Goal: Task Accomplishment & Management: Use online tool/utility

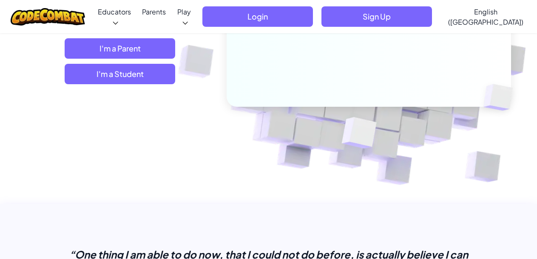
scroll to position [340, 0]
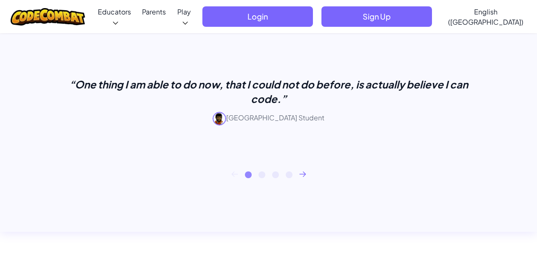
click at [305, 173] on icon at bounding box center [302, 174] width 7 height 6
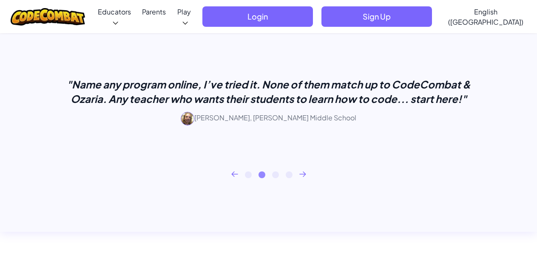
click at [305, 173] on icon at bounding box center [302, 174] width 7 height 6
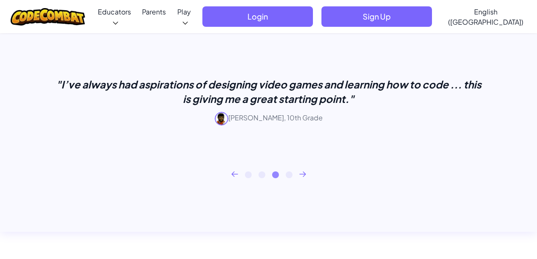
click at [305, 173] on icon at bounding box center [302, 174] width 7 height 6
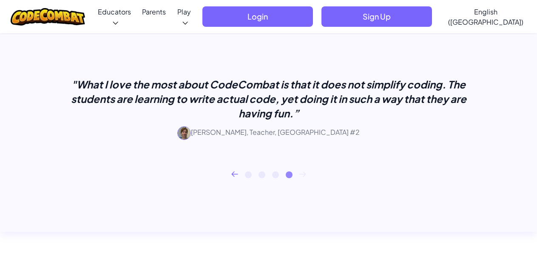
click at [305, 173] on icon at bounding box center [302, 174] width 7 height 6
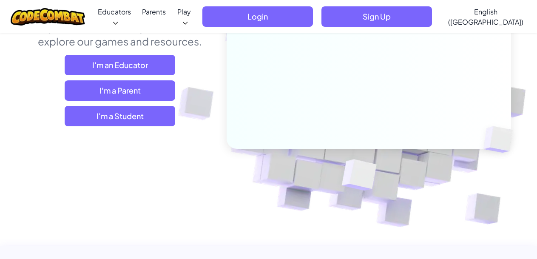
scroll to position [85, 0]
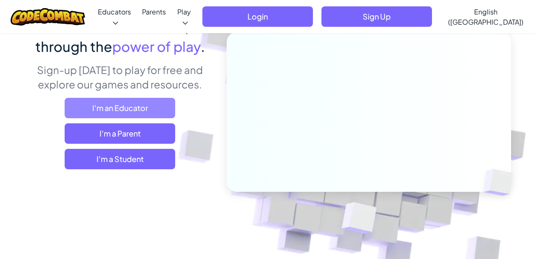
click at [140, 107] on span "I'm an Educator" at bounding box center [120, 108] width 111 height 20
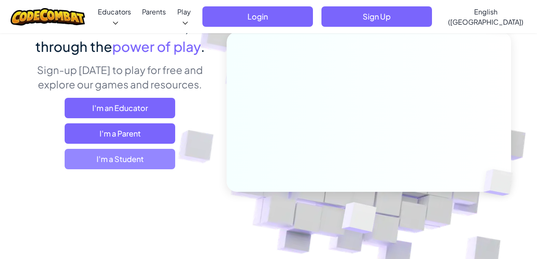
click at [76, 159] on span "I'm a Student" at bounding box center [120, 159] width 111 height 20
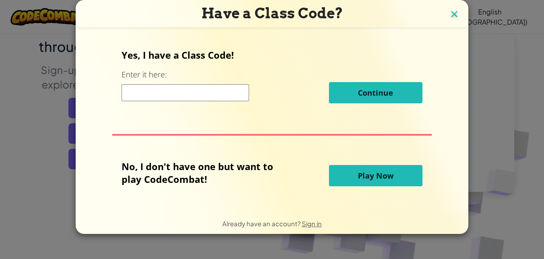
click at [454, 14] on img at bounding box center [454, 15] width 11 height 13
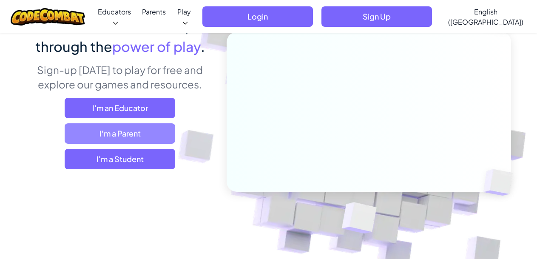
click at [123, 130] on span "I'm a Parent" at bounding box center [120, 133] width 111 height 20
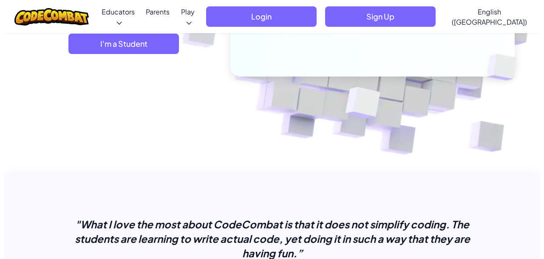
scroll to position [128, 0]
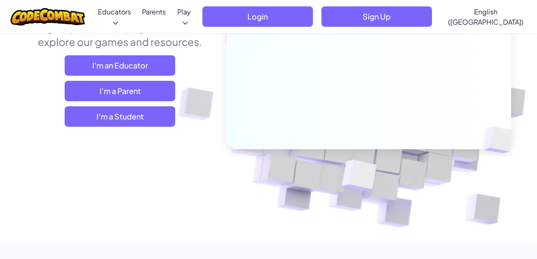
click at [119, 134] on div "Learn to code and use AI , all through the power of play . Sign-up [DATE] to pl…" at bounding box center [268, 93] width 485 height 238
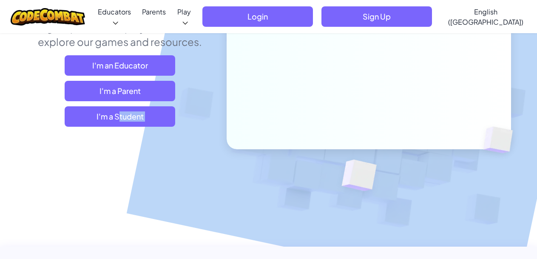
click at [119, 134] on div "Learn to code and use AI , all through the power of play . Sign-up [DATE] to pl…" at bounding box center [268, 93] width 485 height 238
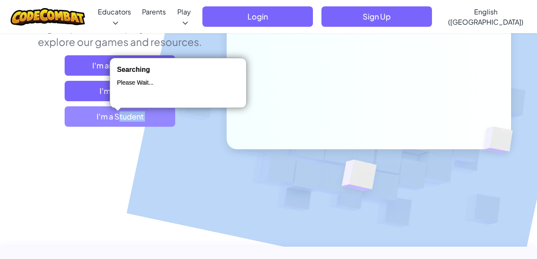
click at [129, 122] on span "I'm a Student" at bounding box center [120, 116] width 111 height 20
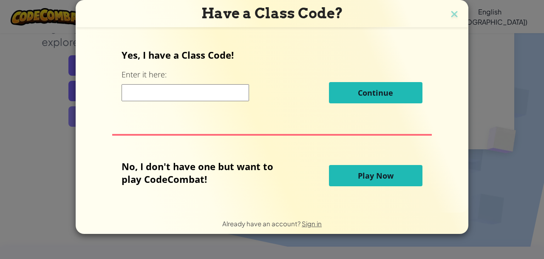
click at [128, 119] on div "Yes, I have a Class Code! Enter it here: Continue No, I don't have one but want…" at bounding box center [272, 120] width 376 height 167
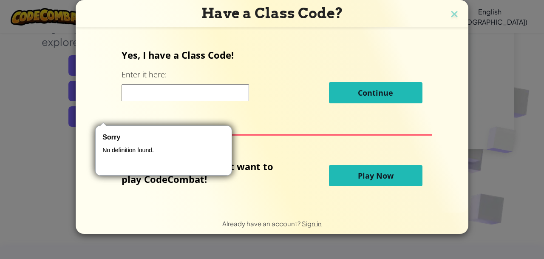
click at [175, 94] on input at bounding box center [186, 92] width 128 height 17
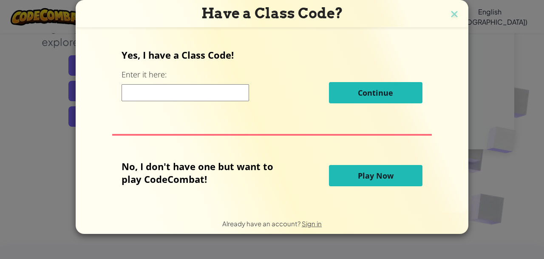
click at [351, 175] on button "Play Now" at bounding box center [376, 175] width 94 height 21
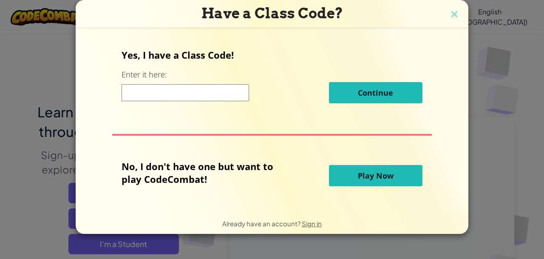
click at [368, 179] on span "Play Now" at bounding box center [376, 175] width 36 height 10
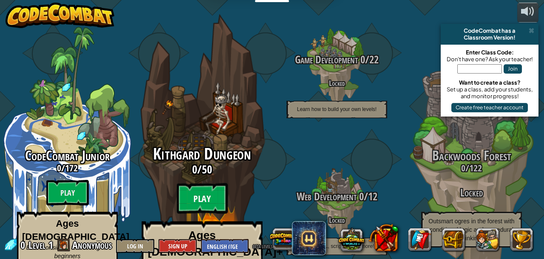
click at [208, 183] on btn "Play" at bounding box center [202, 198] width 51 height 31
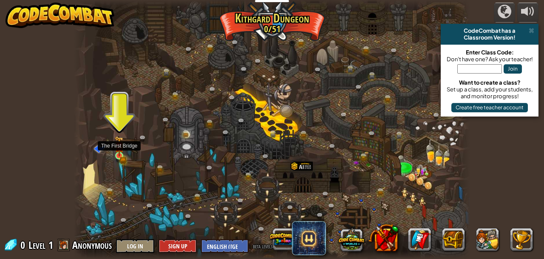
click at [117, 152] on img at bounding box center [119, 146] width 9 height 20
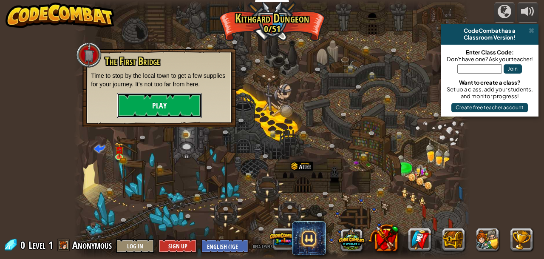
click at [155, 95] on button "Play" at bounding box center [159, 106] width 85 height 26
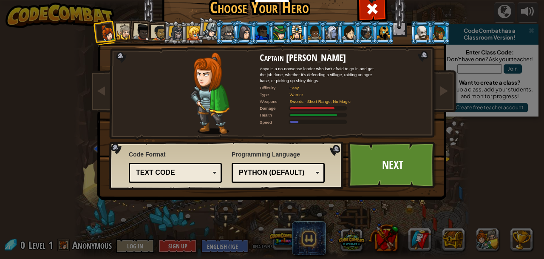
click at [312, 176] on div "Python (Default)" at bounding box center [278, 172] width 82 height 13
click at [258, 159] on div "Programming Language Python (Default) JavaScript Lua C++ Java (Experimental) Py…" at bounding box center [278, 166] width 93 height 37
click at [210, 175] on div "Text code" at bounding box center [175, 172] width 82 height 13
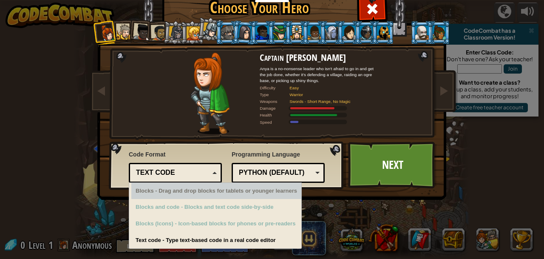
click at [91, 206] on div "Choose Your Hero 0 Captain [PERSON_NAME] is a no-nonsense leader who isn't afra…" at bounding box center [272, 129] width 544 height 259
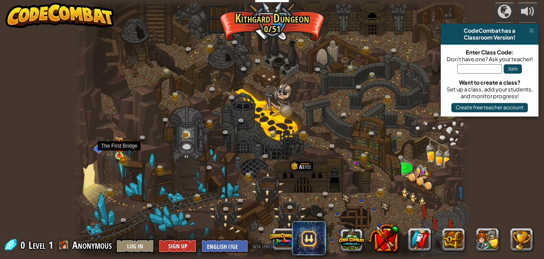
click at [115, 155] on img at bounding box center [119, 146] width 9 height 20
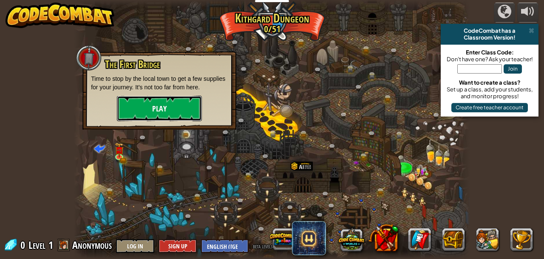
click at [151, 114] on button "Play" at bounding box center [159, 109] width 85 height 26
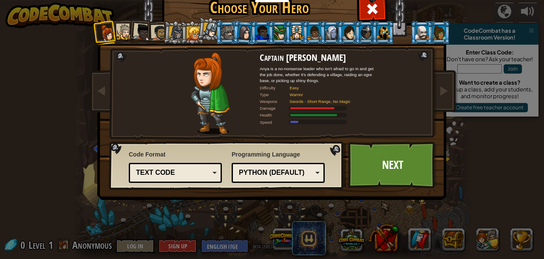
click at [170, 29] on div at bounding box center [176, 33] width 14 height 14
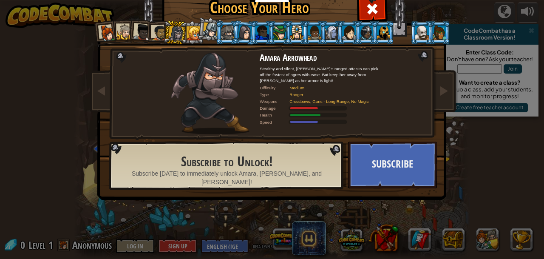
click at [221, 28] on div at bounding box center [227, 33] width 13 height 14
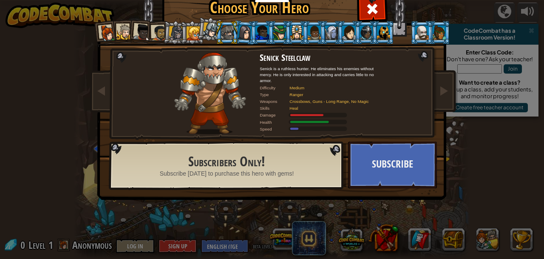
click at [415, 31] on div at bounding box center [421, 33] width 13 height 14
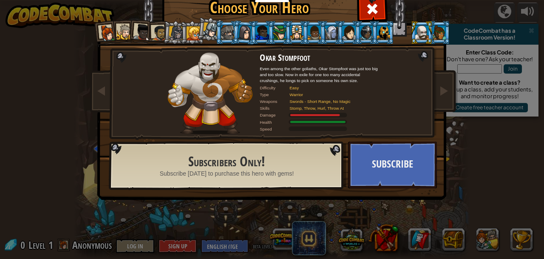
click at [142, 32] on div at bounding box center [141, 32] width 17 height 17
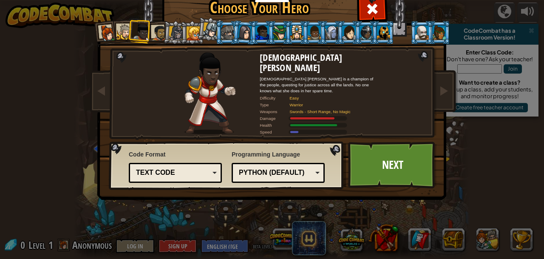
click at [122, 31] on div at bounding box center [125, 32] width 16 height 16
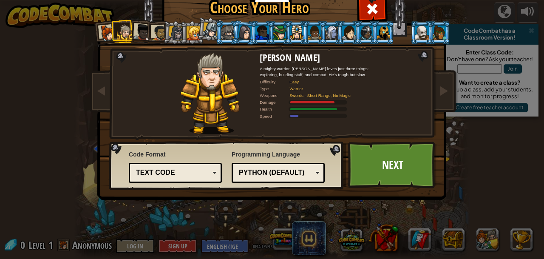
click at [157, 34] on div at bounding box center [159, 33] width 16 height 16
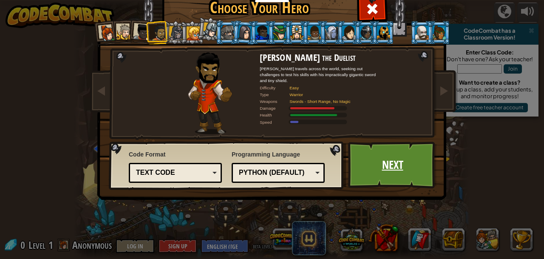
click at [373, 162] on link "Next" at bounding box center [392, 165] width 89 height 47
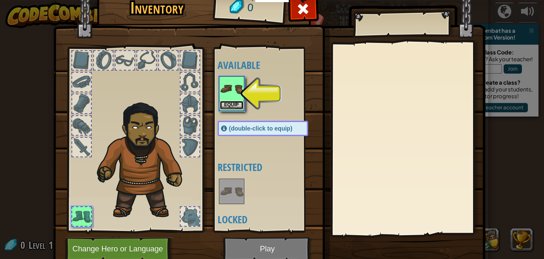
click at [228, 101] on button "Equip" at bounding box center [232, 105] width 24 height 9
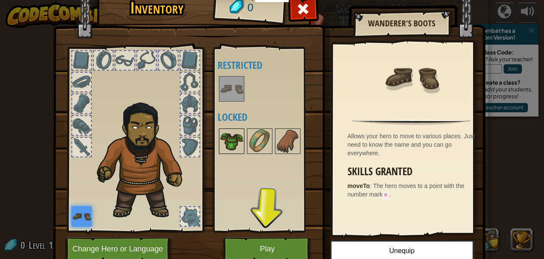
click at [220, 139] on img at bounding box center [232, 141] width 24 height 24
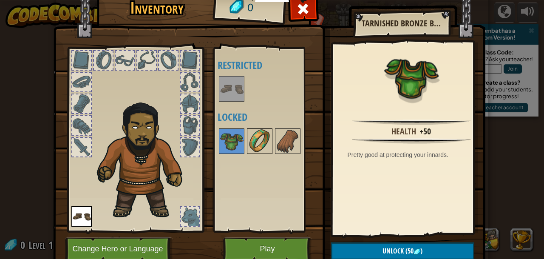
click at [255, 136] on img at bounding box center [260, 141] width 24 height 24
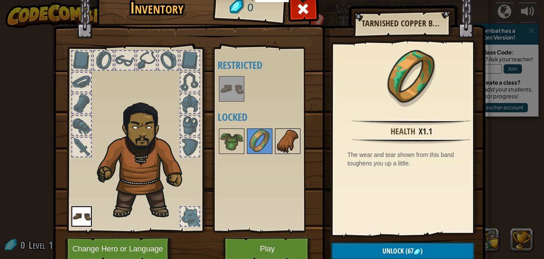
click at [291, 131] on img at bounding box center [288, 141] width 24 height 24
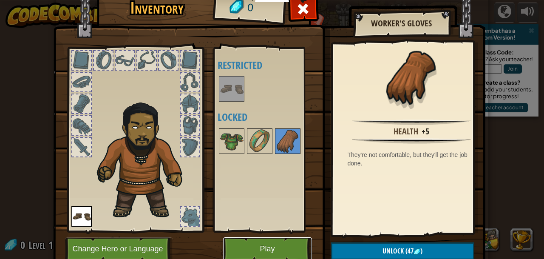
click at [259, 255] on button "Play" at bounding box center [267, 248] width 89 height 23
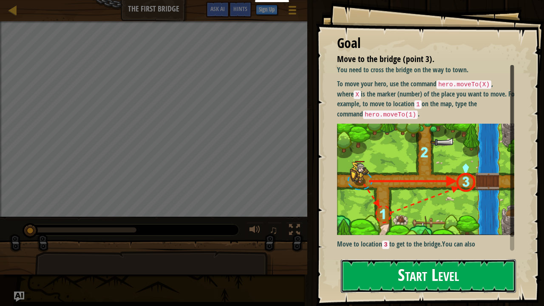
click at [424, 258] on button "Start Level" at bounding box center [428, 276] width 175 height 34
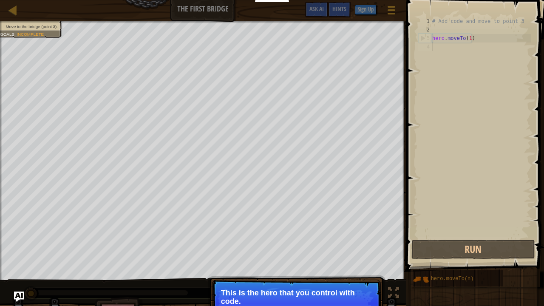
click at [234, 258] on p "This is the hero that you control with code." at bounding box center [296, 297] width 151 height 17
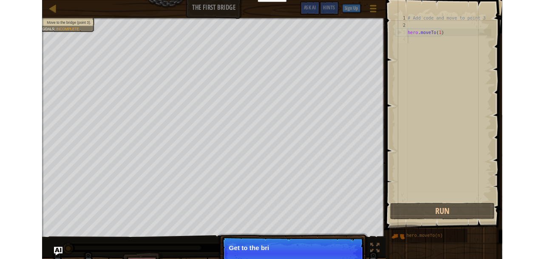
scroll to position [4, 0]
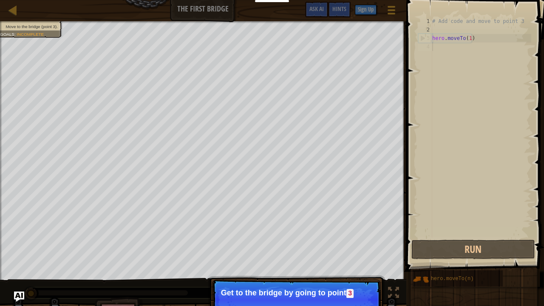
click at [436, 43] on div "# Add code and move to point 3 hero . moveTo ( 1 )" at bounding box center [481, 136] width 101 height 238
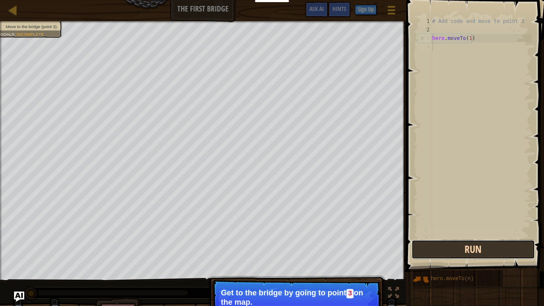
click at [477, 253] on button "Run" at bounding box center [474, 250] width 124 height 20
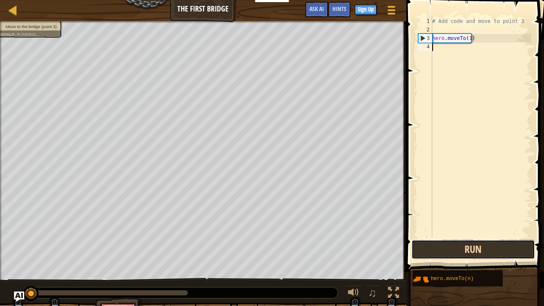
click at [477, 253] on button "Run" at bounding box center [474, 250] width 124 height 20
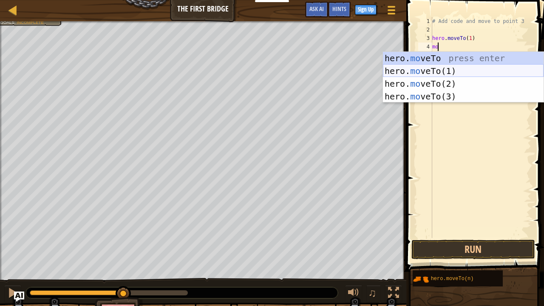
click at [427, 73] on div "hero. mo veTo press enter hero. mo veTo(1) press enter hero. mo veTo(2) press e…" at bounding box center [463, 90] width 161 height 77
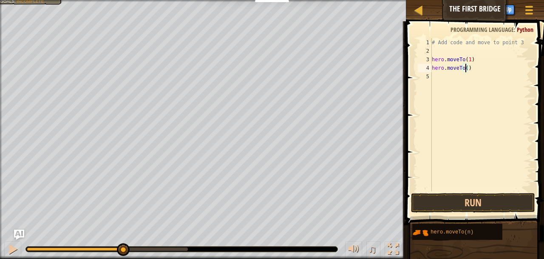
type textarea "hero.moveTo()"
